Goal: Transaction & Acquisition: Book appointment/travel/reservation

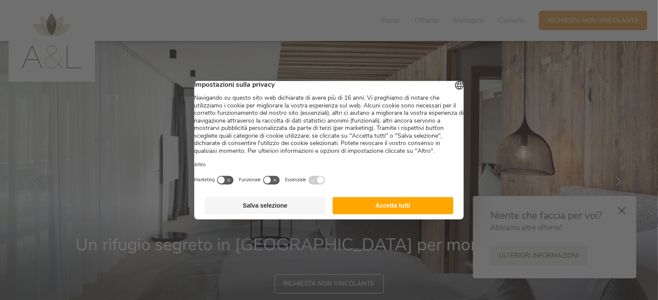
click at [260, 212] on button "Salva selezione" at bounding box center [265, 205] width 121 height 17
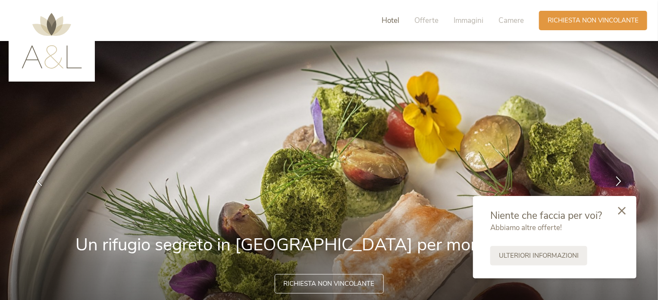
click at [395, 17] on span "Hotel" at bounding box center [391, 21] width 18 height 10
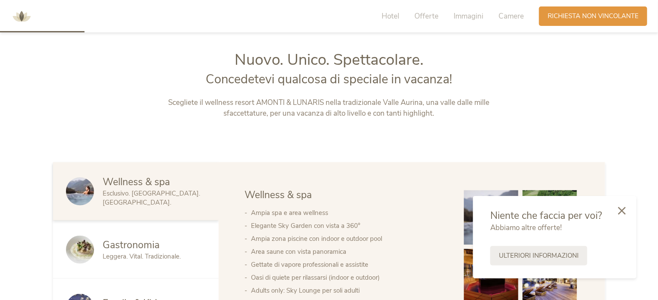
scroll to position [351, 0]
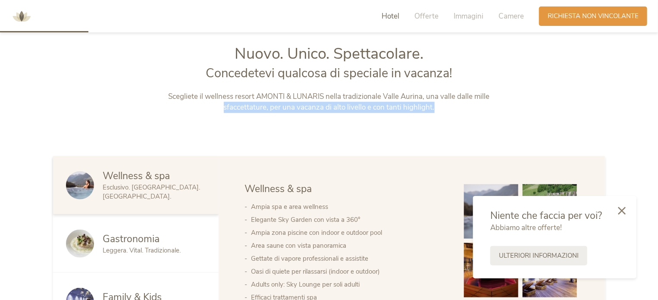
drag, startPoint x: 658, startPoint y: 100, endPoint x: 659, endPoint y: 109, distance: 8.8
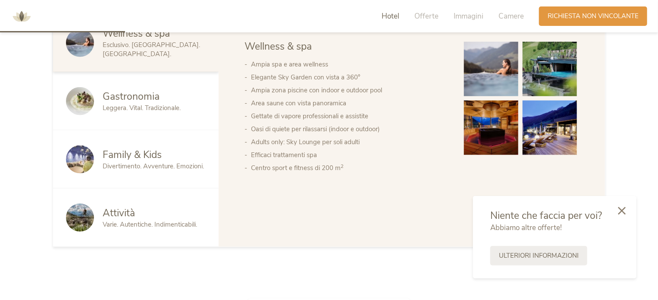
scroll to position [483, 0]
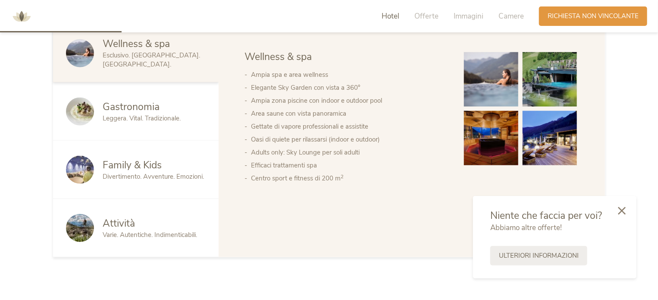
click at [493, 80] on img at bounding box center [491, 79] width 54 height 54
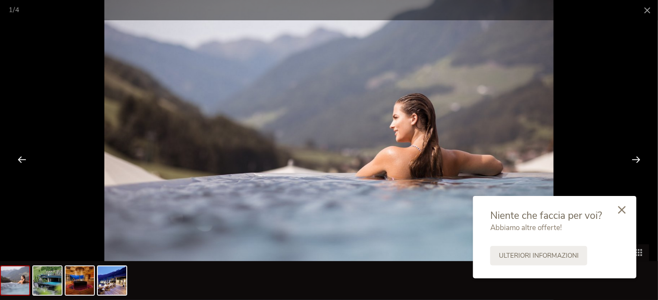
click at [627, 210] on div at bounding box center [622, 210] width 29 height 31
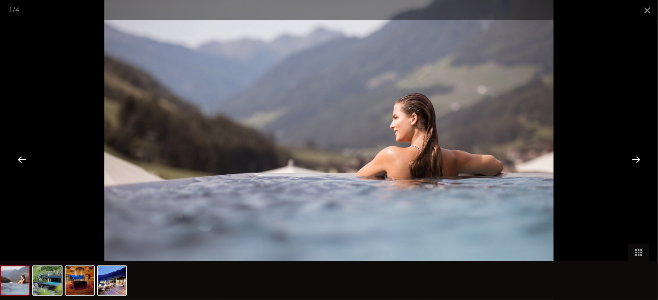
click at [637, 160] on div at bounding box center [636, 159] width 27 height 27
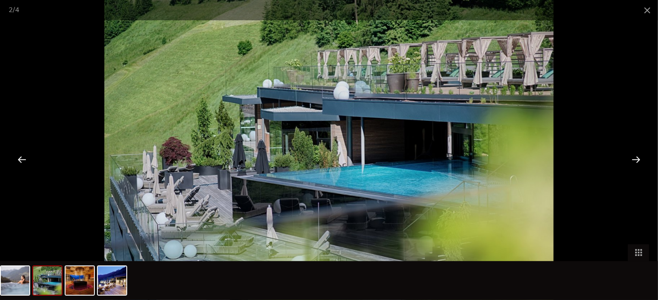
click at [638, 159] on div at bounding box center [636, 159] width 27 height 27
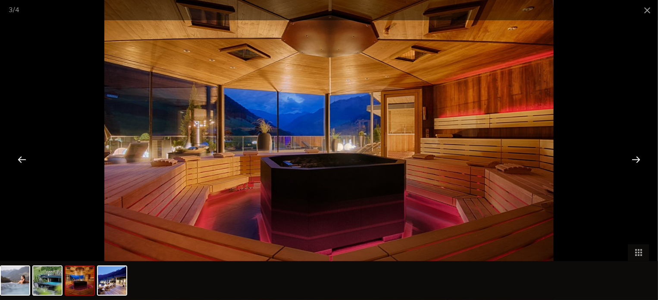
click at [638, 159] on div at bounding box center [636, 159] width 27 height 27
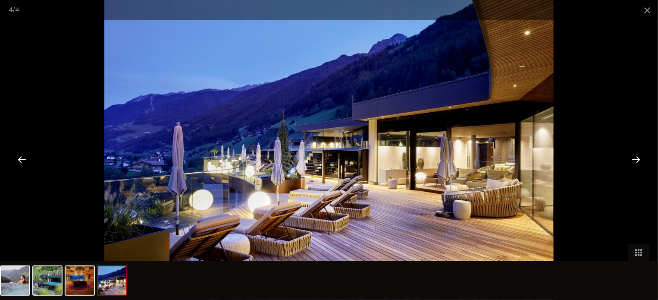
click at [639, 157] on div at bounding box center [636, 159] width 27 height 27
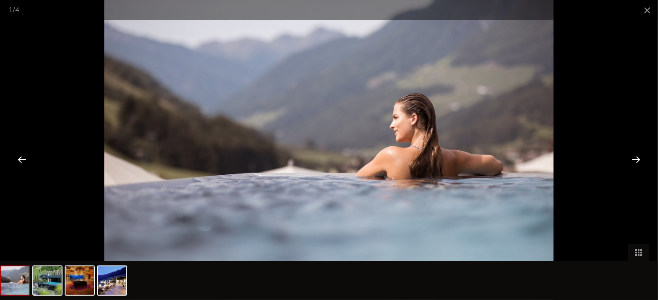
click at [639, 155] on div at bounding box center [636, 159] width 27 height 27
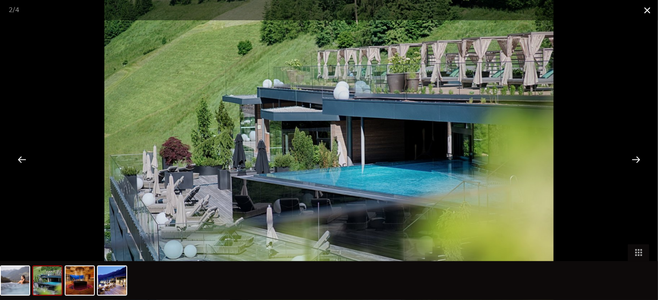
click at [647, 7] on span at bounding box center [648, 10] width 22 height 20
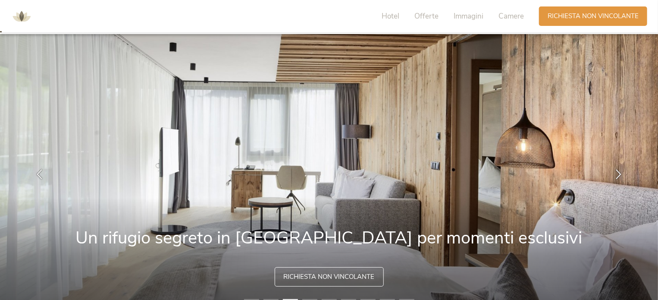
scroll to position [10, 0]
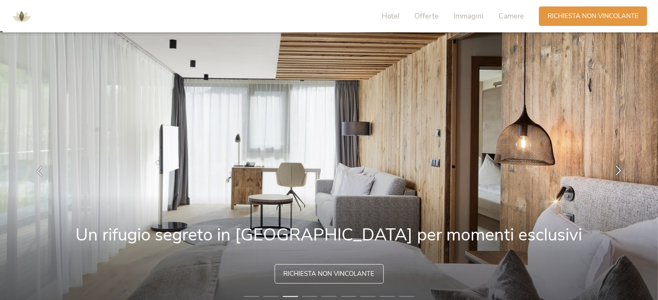
click at [619, 172] on icon at bounding box center [619, 171] width 10 height 10
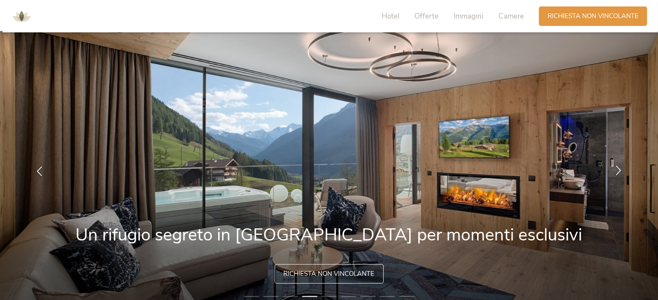
click at [618, 172] on icon at bounding box center [619, 171] width 10 height 10
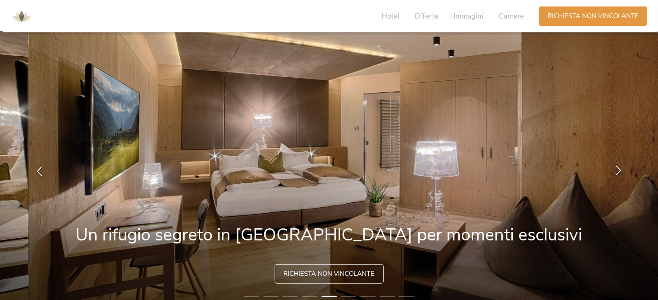
click at [618, 172] on icon at bounding box center [619, 171] width 10 height 10
click at [619, 168] on icon at bounding box center [619, 171] width 10 height 10
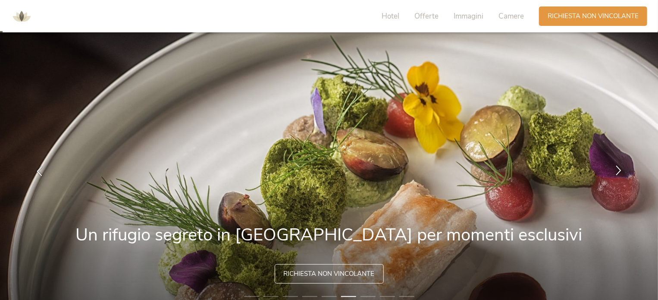
click at [620, 167] on icon at bounding box center [619, 171] width 10 height 10
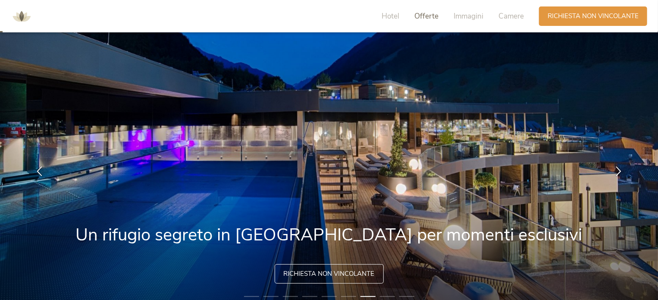
click at [435, 16] on span "Offerte" at bounding box center [427, 16] width 24 height 10
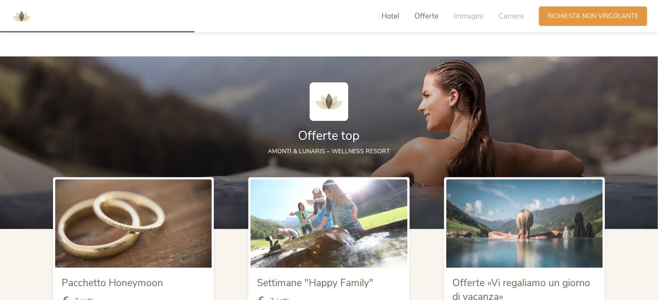
scroll to position [864, 0]
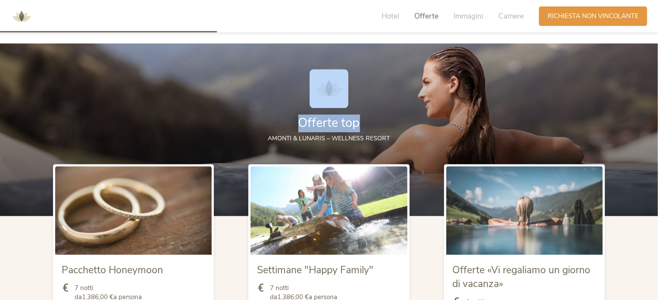
drag, startPoint x: 658, startPoint y: 107, endPoint x: 598, endPoint y: 183, distance: 96.5
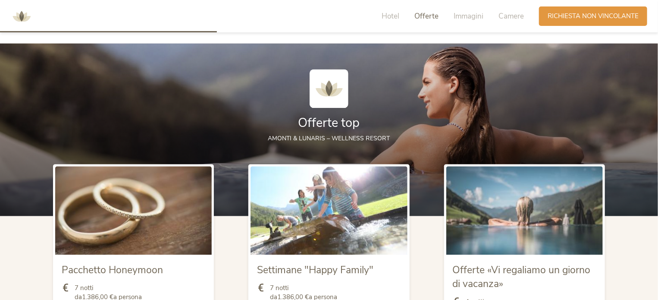
click at [476, 269] on span "Offerte «Vi regaliamo un giorno di vacanza»" at bounding box center [522, 276] width 138 height 27
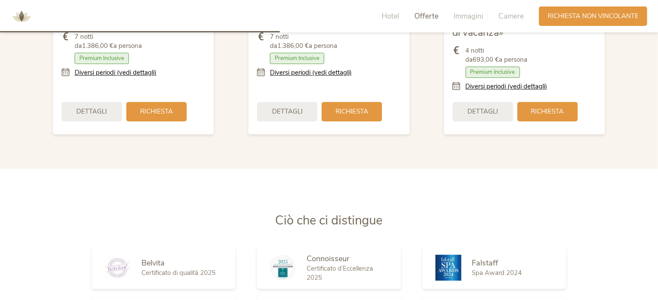
scroll to position [1105, 0]
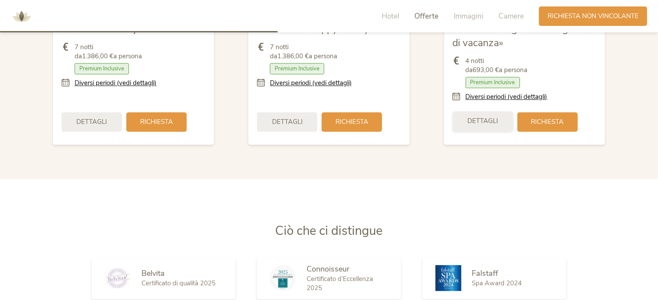
click at [476, 117] on span "Dettagli" at bounding box center [483, 121] width 31 height 9
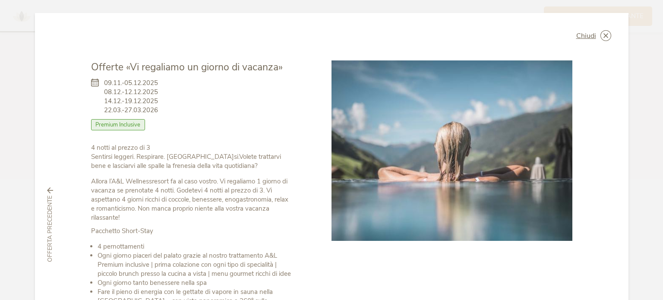
click at [568, 42] on div "Chiudi Offerte «Vi regaliamo un giorno di vacanza» 09.11.-05.12.2025 08.12.-12.…" at bounding box center [331, 225] width 593 height 424
click at [578, 32] on span "Chiudi" at bounding box center [586, 35] width 20 height 7
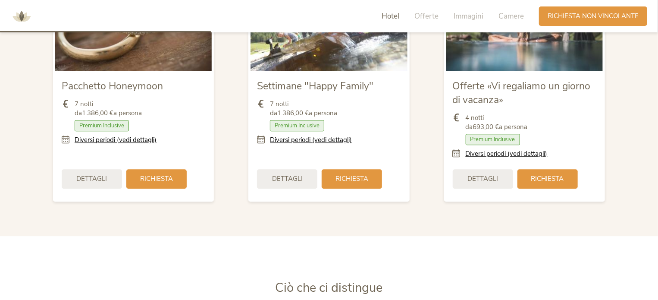
scroll to position [497, 0]
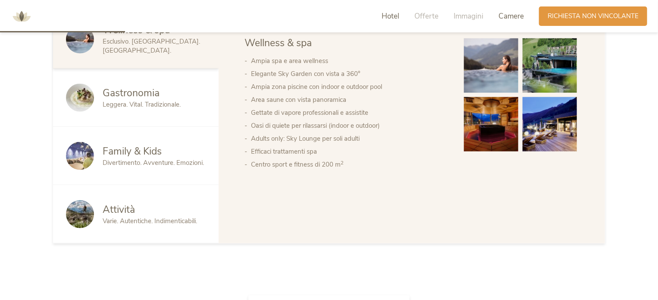
click at [511, 13] on span "Camere" at bounding box center [511, 16] width 25 height 10
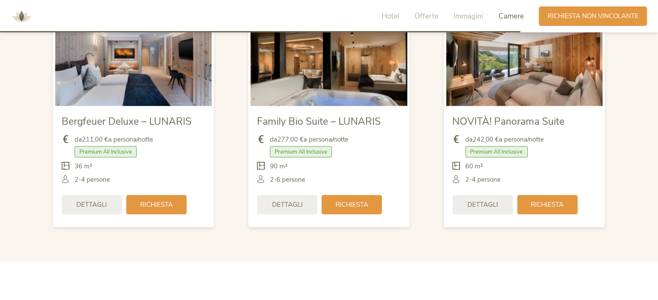
scroll to position [2072, 0]
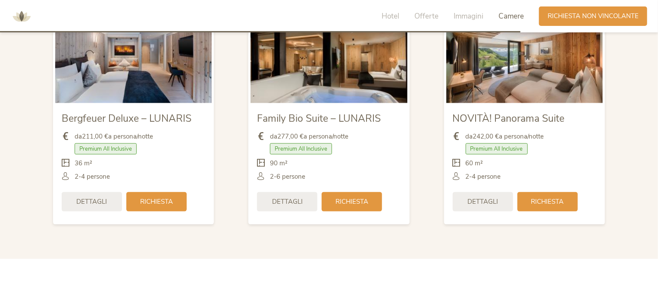
click at [105, 203] on span "Dettagli" at bounding box center [92, 201] width 31 height 9
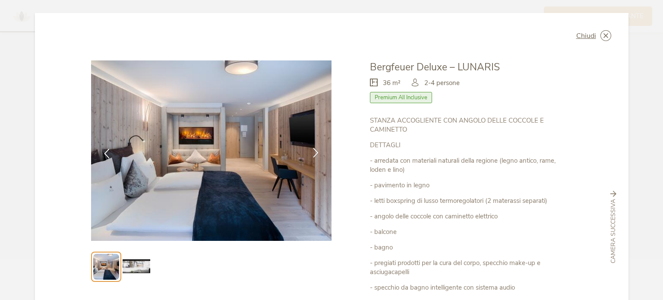
click at [316, 157] on icon at bounding box center [316, 153] width 10 height 10
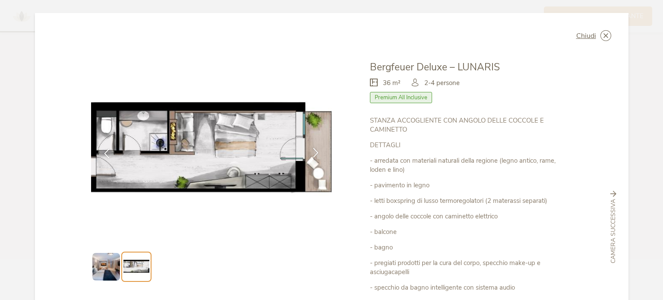
click at [312, 153] on icon at bounding box center [316, 153] width 10 height 10
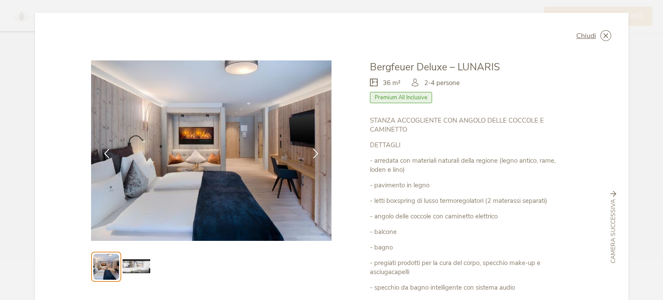
click at [610, 191] on div "Chiudi Bergfeuer Deluxe – LUNARIS 36 m² Premium All Inclusive" at bounding box center [331, 227] width 593 height 428
click at [610, 194] on icon at bounding box center [613, 194] width 6 height 6
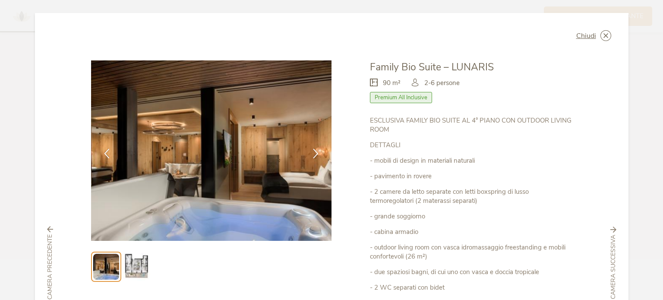
click at [611, 191] on div "Chiudi Family Bio Suite – LUNARIS 90 m² Premium All Inclusive" at bounding box center [331, 263] width 593 height 500
click at [610, 230] on icon at bounding box center [613, 230] width 6 height 6
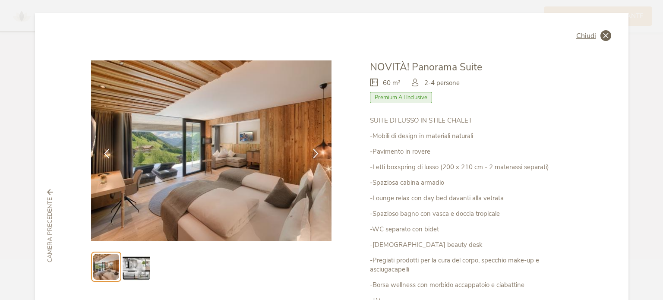
click at [577, 35] on span "Chiudi" at bounding box center [586, 35] width 20 height 7
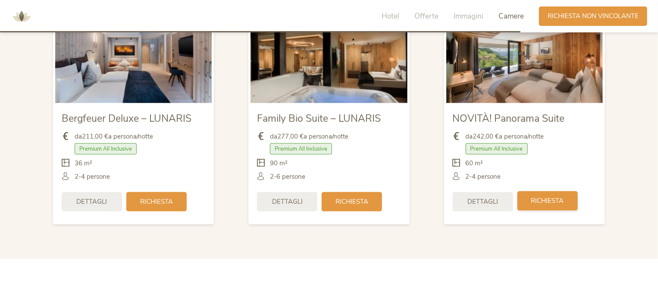
click at [533, 202] on span "Richiesta" at bounding box center [548, 200] width 33 height 9
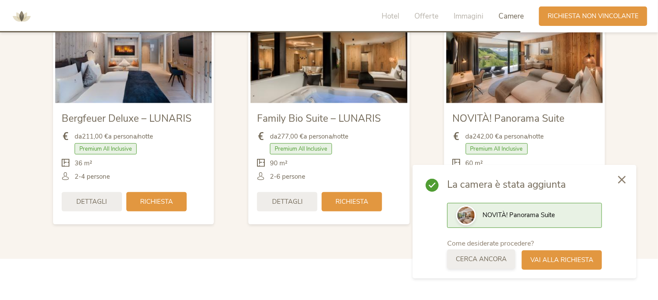
click at [487, 262] on span "Cerca ancora" at bounding box center [481, 259] width 51 height 9
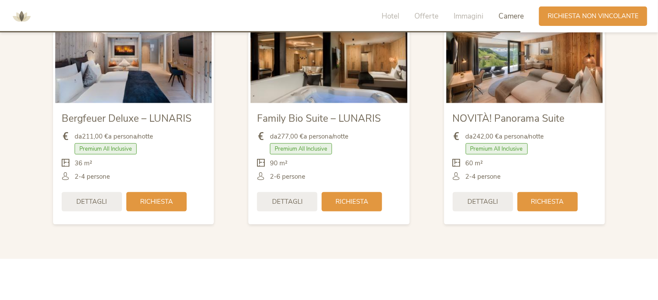
click at [507, 153] on span "Premium All Inclusive" at bounding box center [497, 148] width 62 height 11
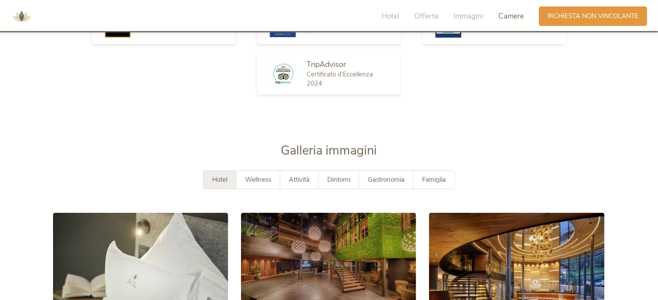
scroll to position [0, 0]
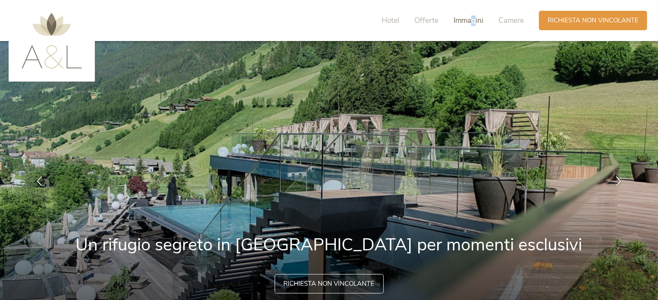
click at [473, 22] on span "Immagini" at bounding box center [469, 21] width 30 height 10
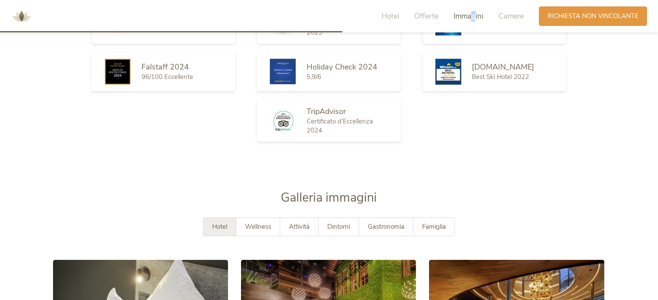
scroll to position [1364, 0]
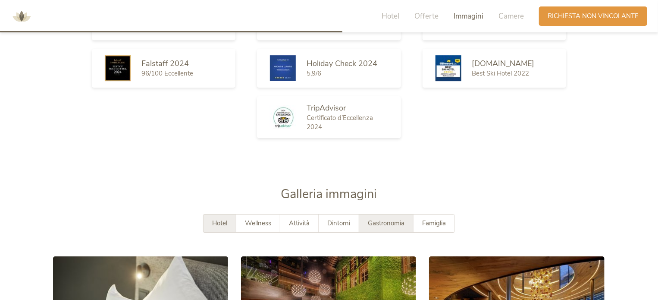
click at [383, 220] on span "Gastronomia" at bounding box center [386, 223] width 37 height 9
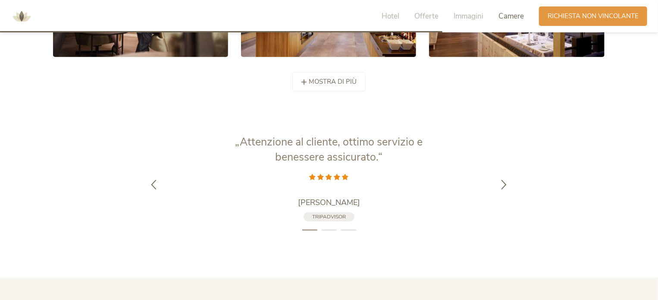
scroll to position [1779, 0]
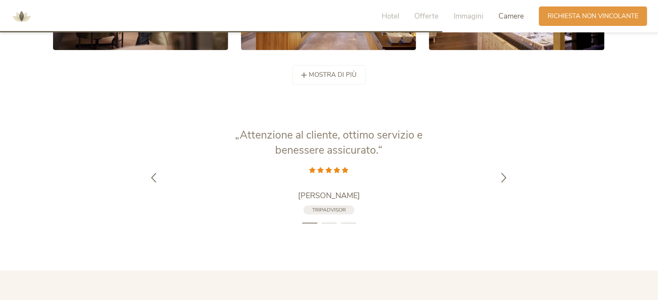
click at [304, 69] on div "mostra di più mostra di meno" at bounding box center [329, 74] width 73 height 19
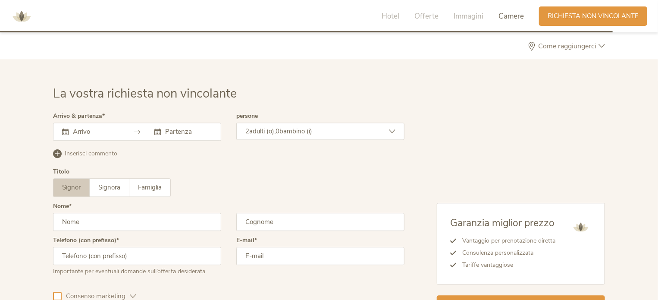
scroll to position [2759, 0]
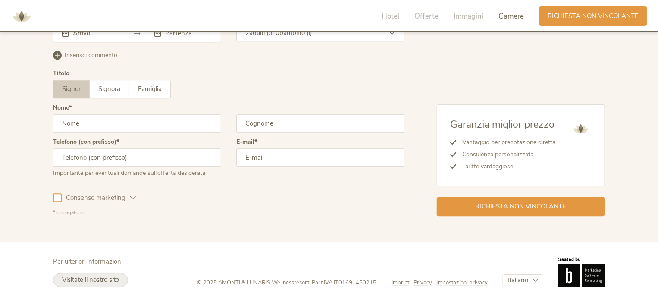
click at [81, 281] on span "Visitate il nostro sito" at bounding box center [90, 279] width 57 height 9
